Goal: Navigation & Orientation: Find specific page/section

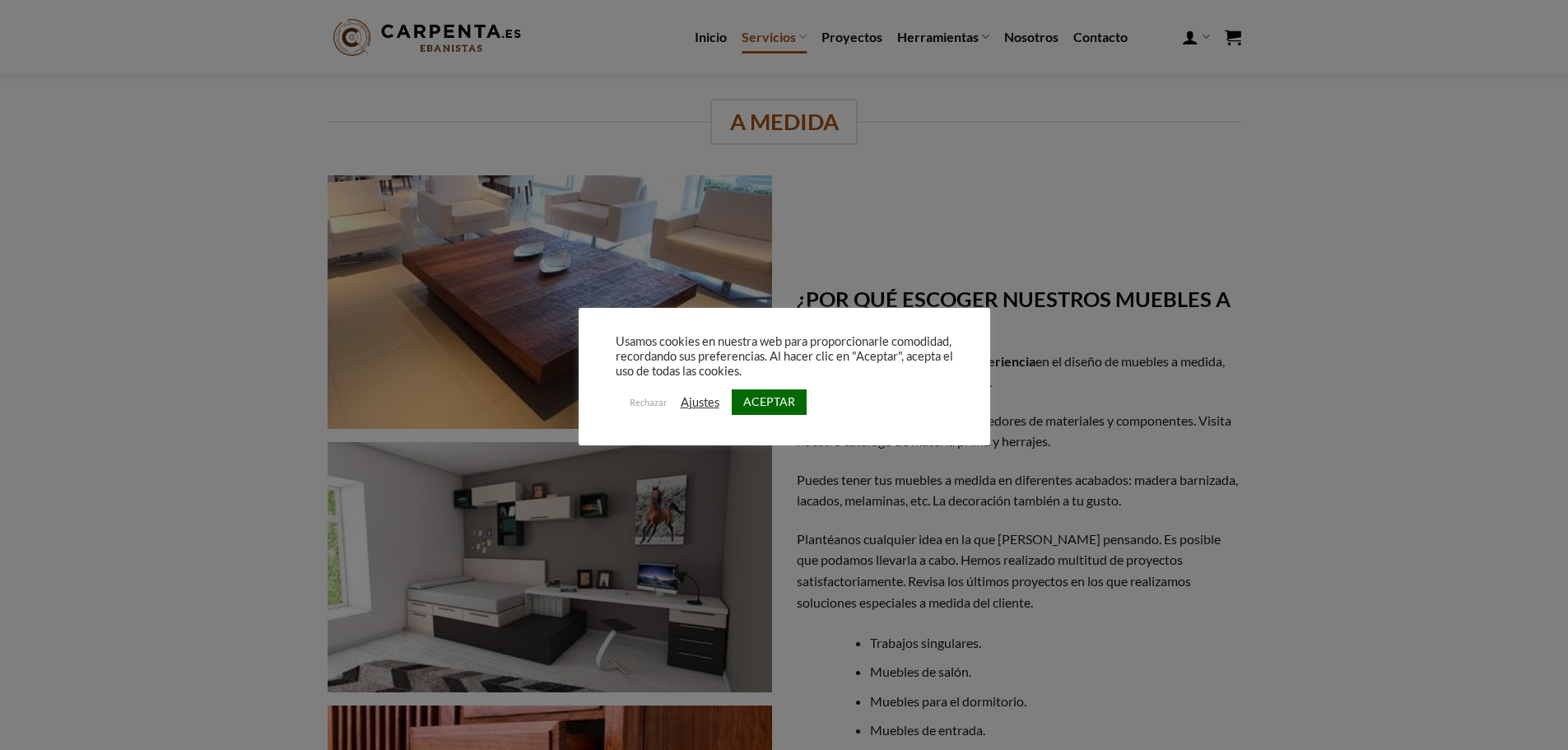
click at [765, 414] on link "ACEPTAR" at bounding box center [769, 402] width 75 height 26
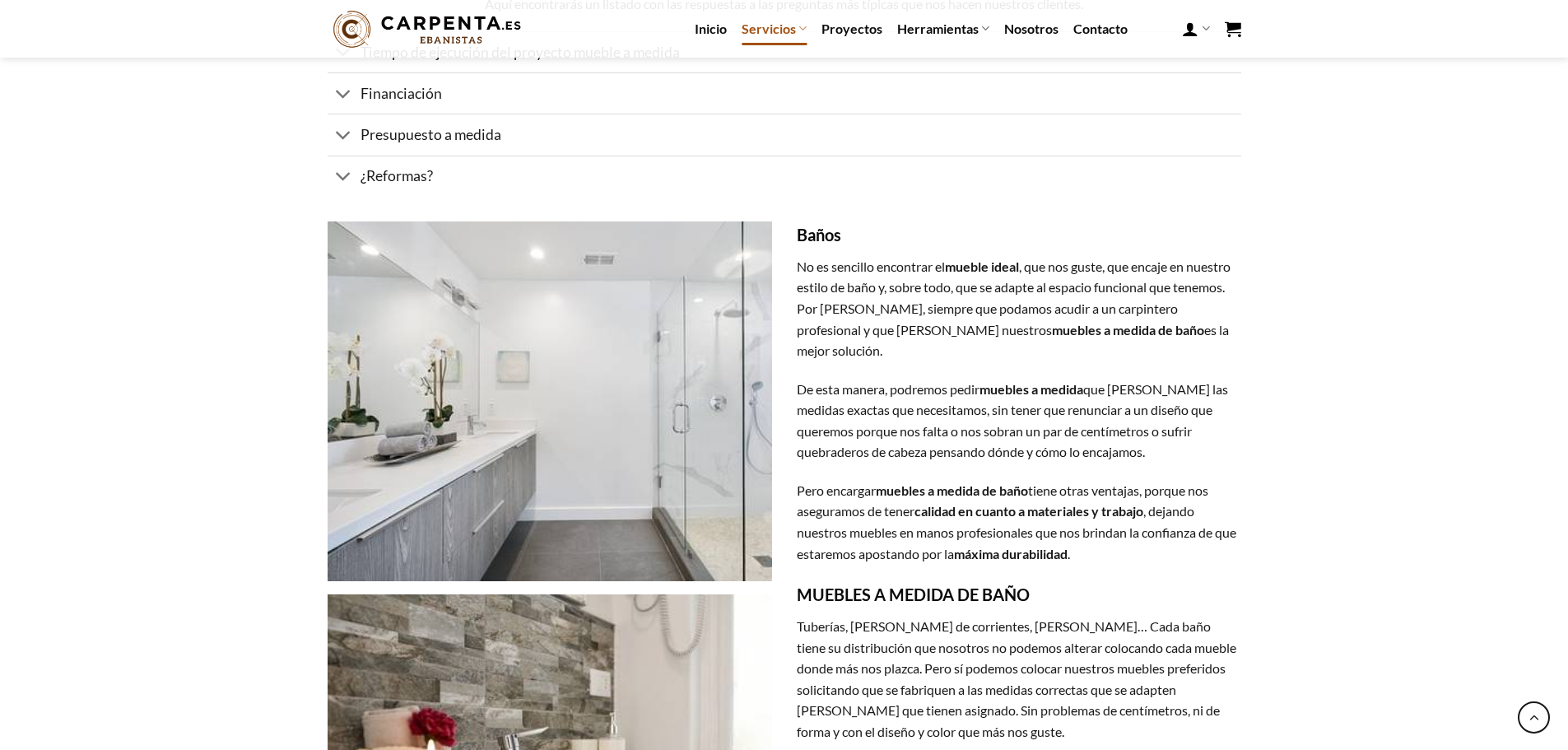
scroll to position [3126, 0]
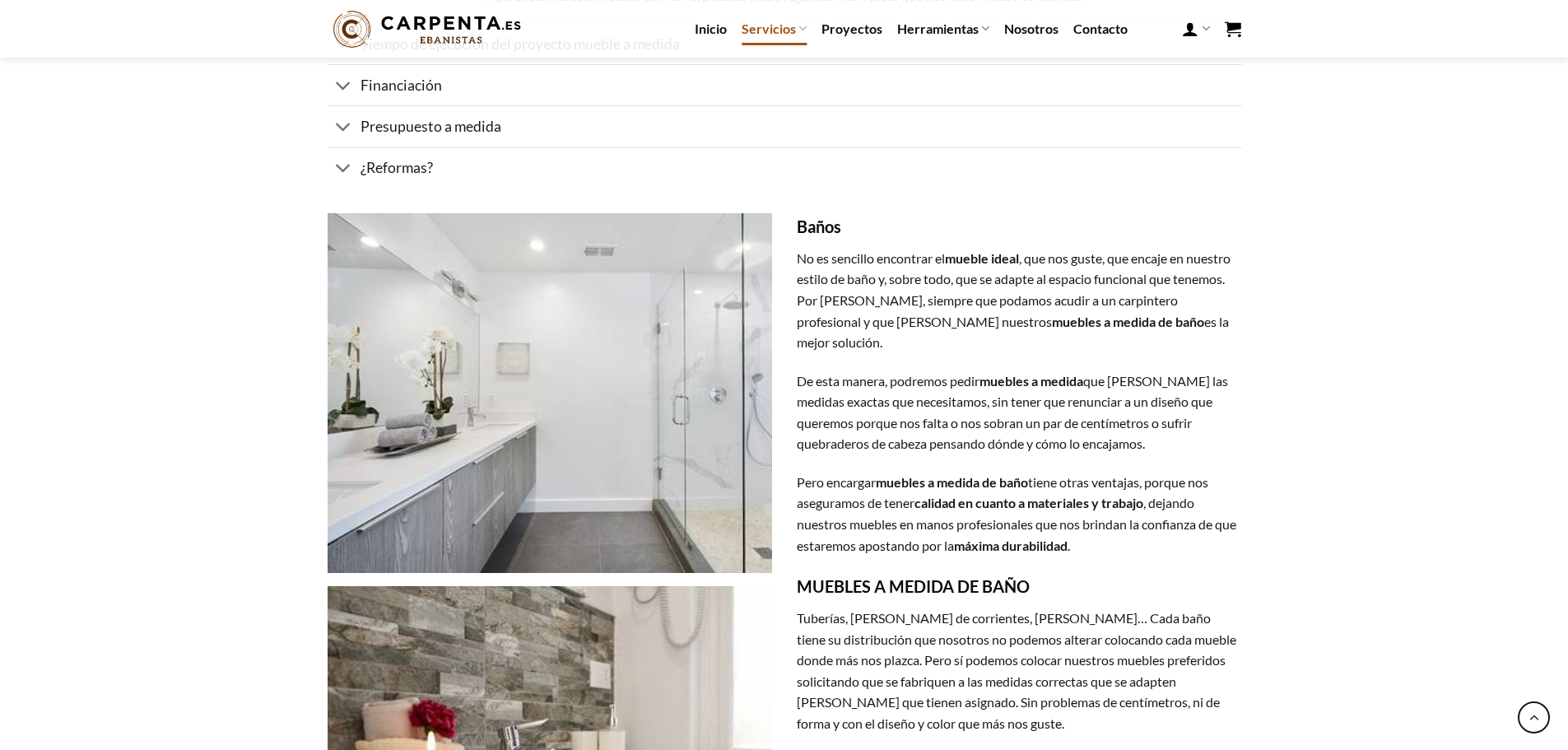
click at [339, 59] on icon at bounding box center [343, 43] width 18 height 30
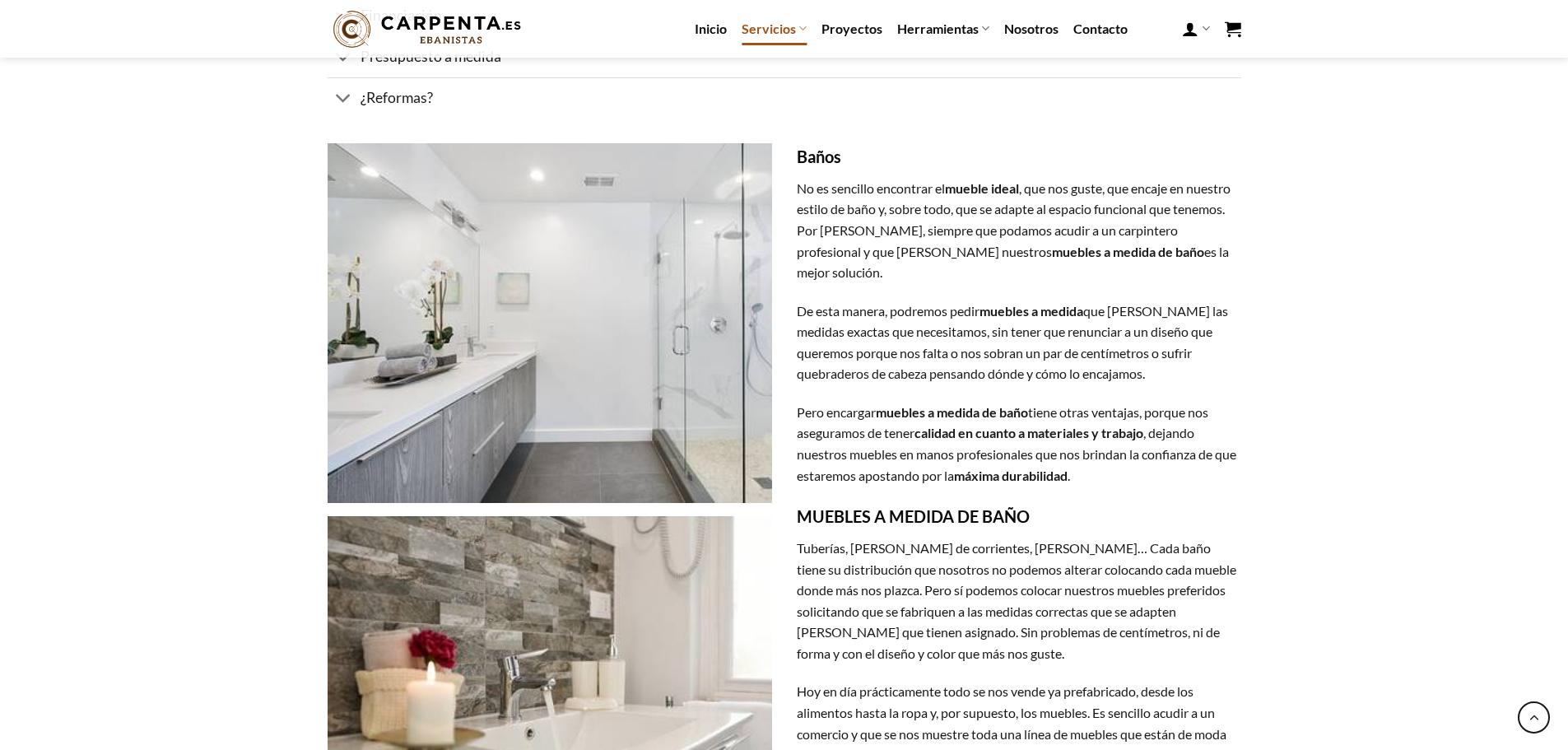
scroll to position [3030, 0]
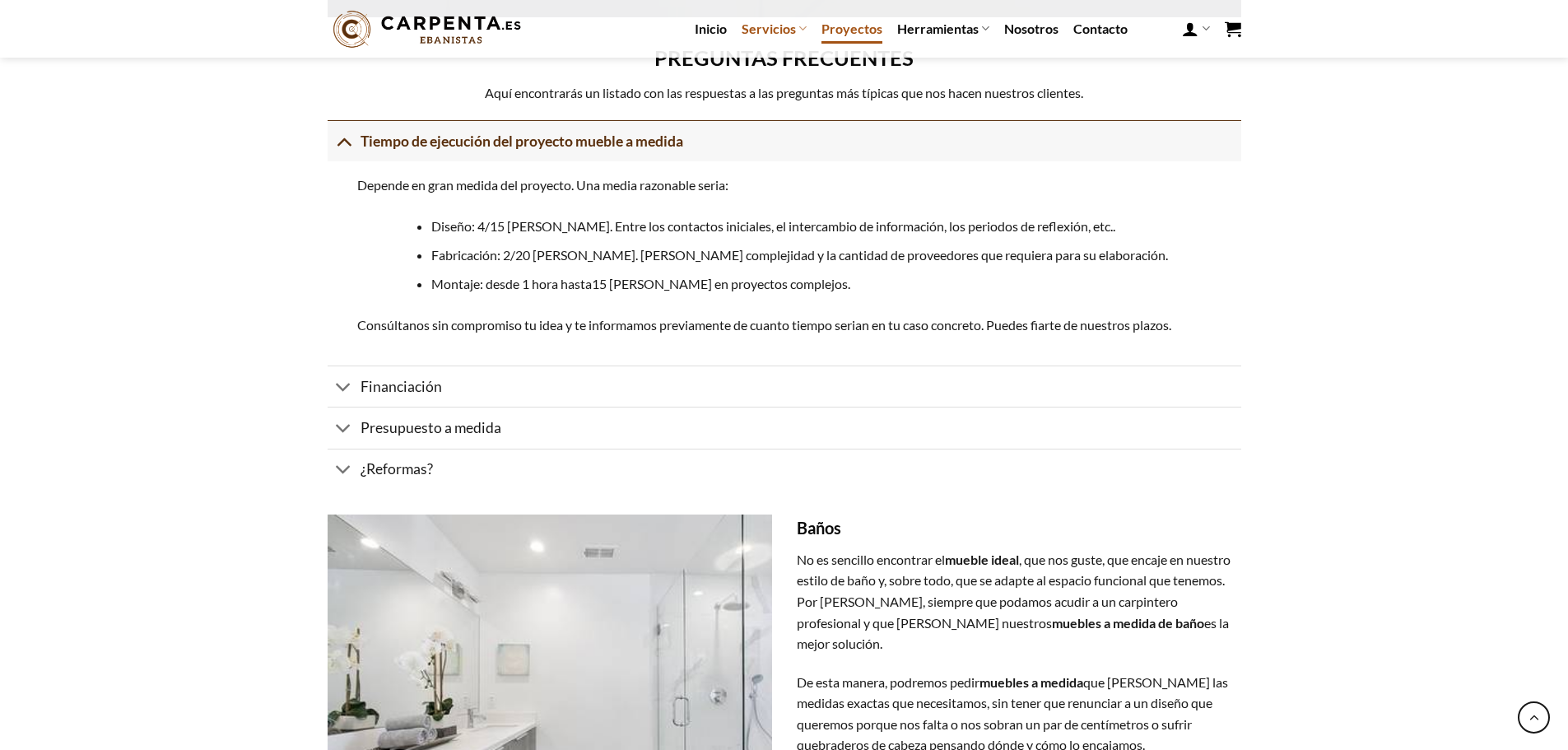
click at [821, 21] on link "Proyectos" at bounding box center [852, 29] width 61 height 30
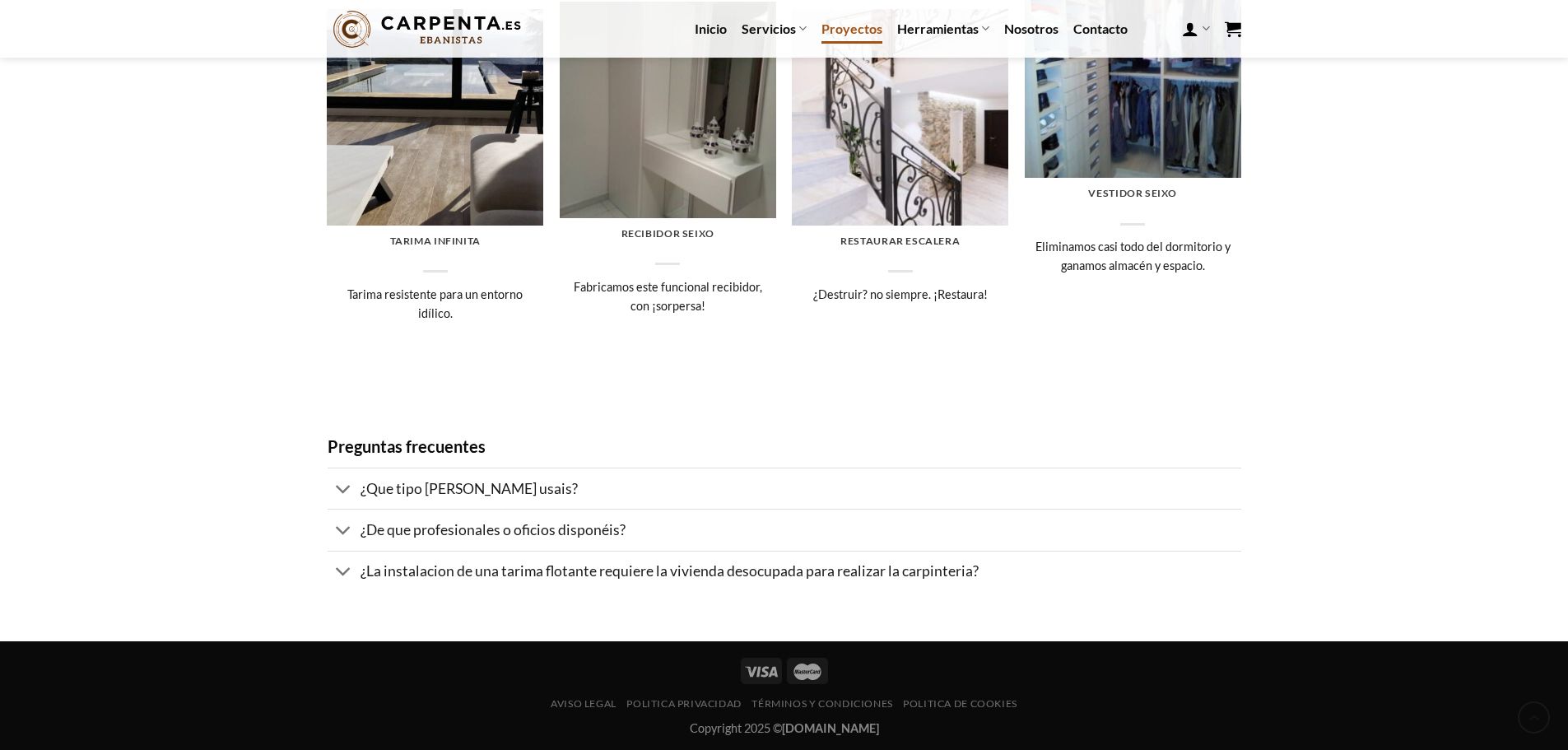
scroll to position [1435, 0]
click at [344, 515] on icon at bounding box center [343, 530] width 18 height 30
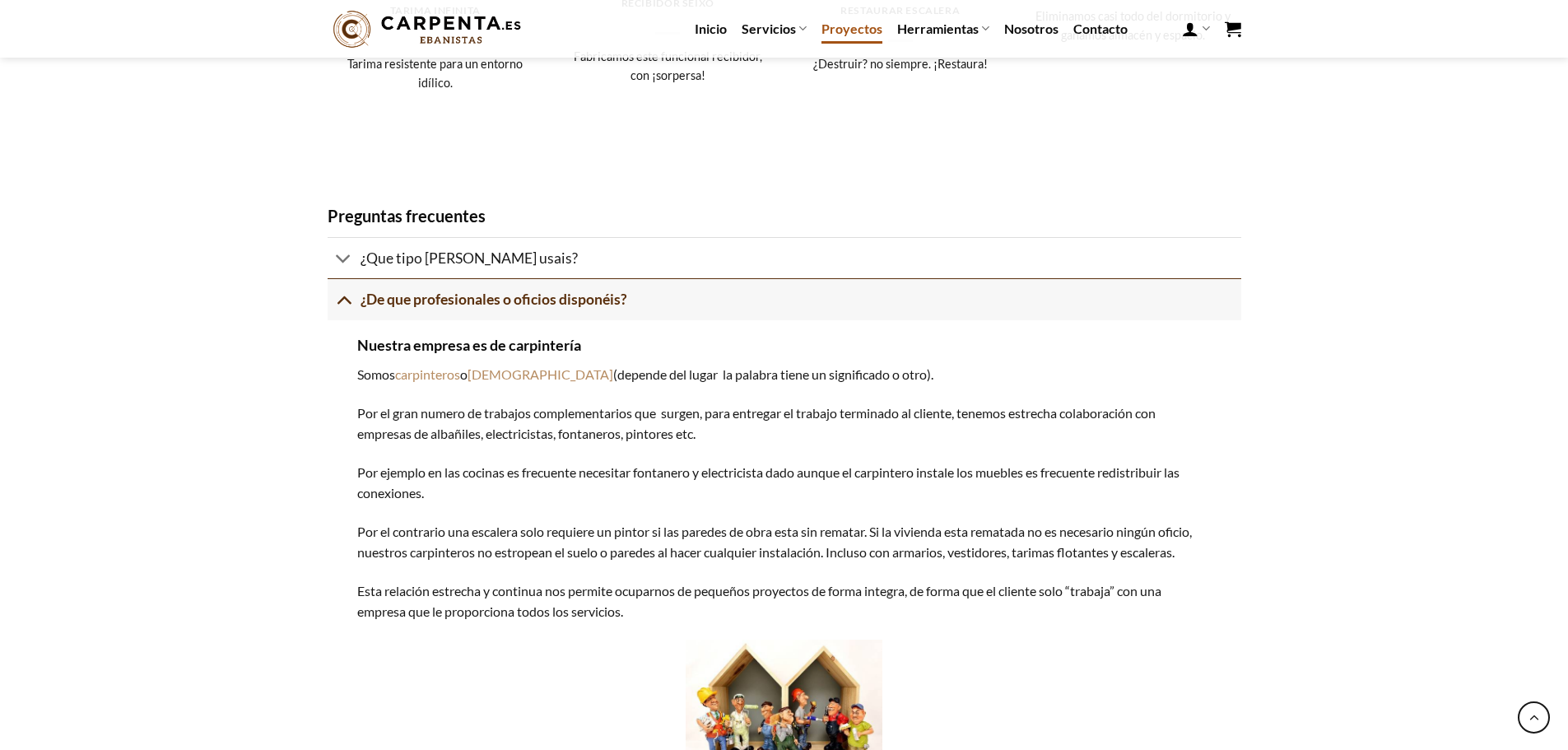
scroll to position [1601, 0]
click at [348, 272] on icon at bounding box center [343, 256] width 18 height 30
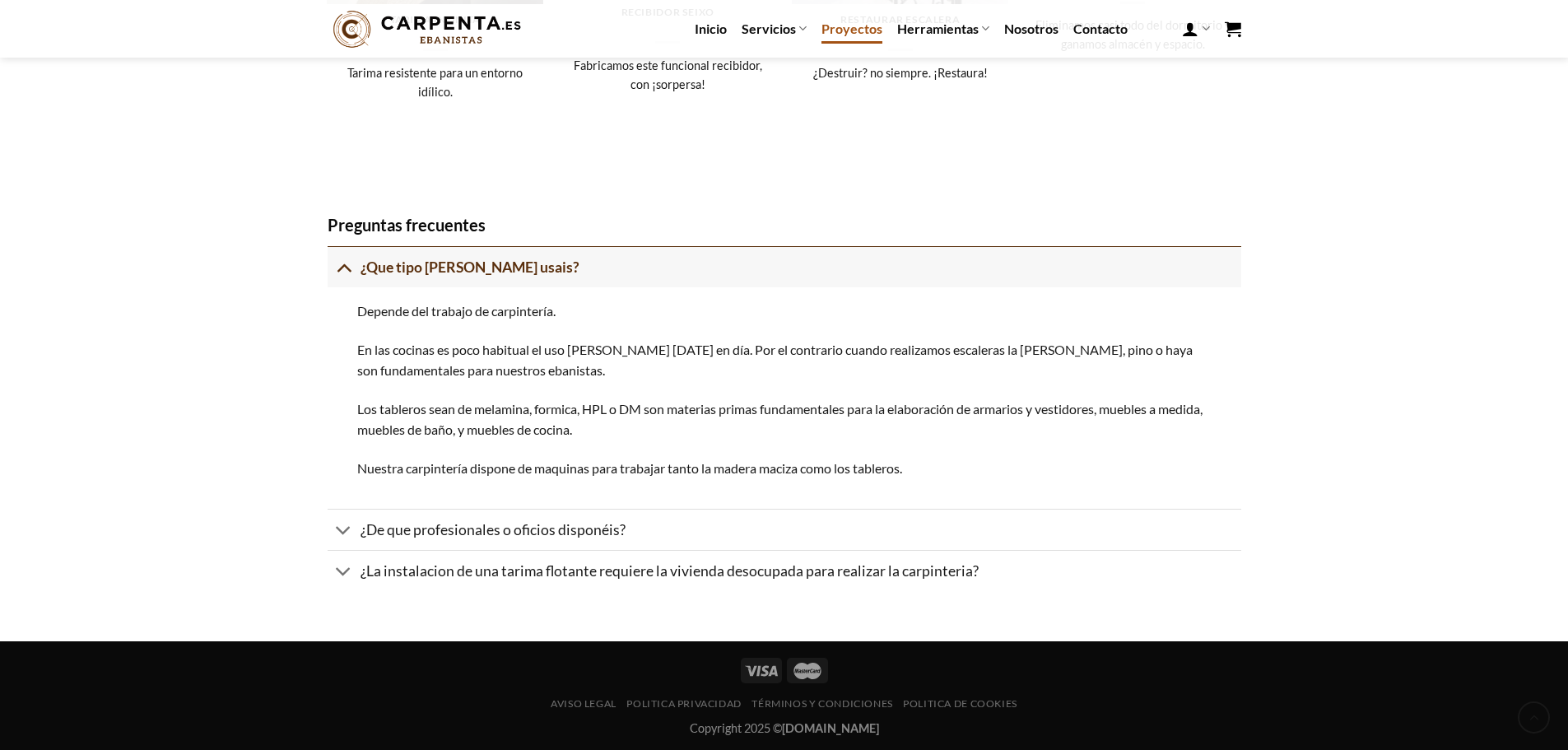
scroll to position [1712, 0]
